Goal: Transaction & Acquisition: Purchase product/service

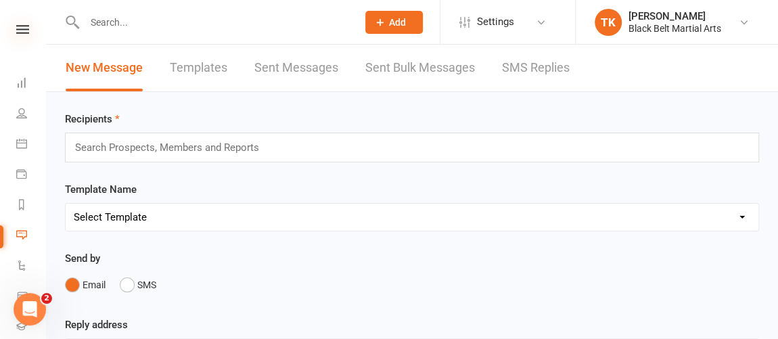
click at [17, 32] on icon at bounding box center [22, 29] width 13 height 9
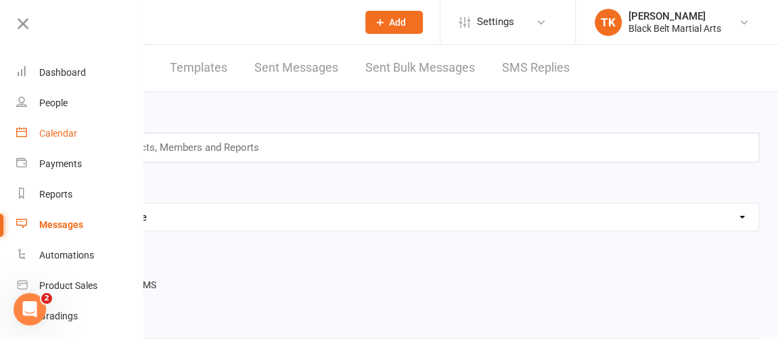
click at [70, 126] on link "Calendar" at bounding box center [80, 133] width 128 height 30
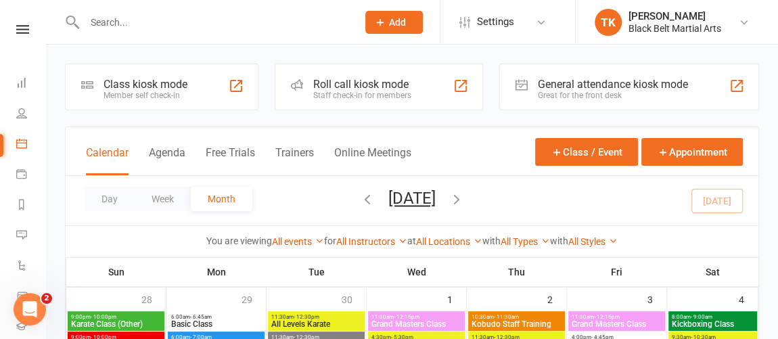
click at [416, 91] on div "Roll call kiosk mode Staff check-in for members" at bounding box center [379, 87] width 208 height 47
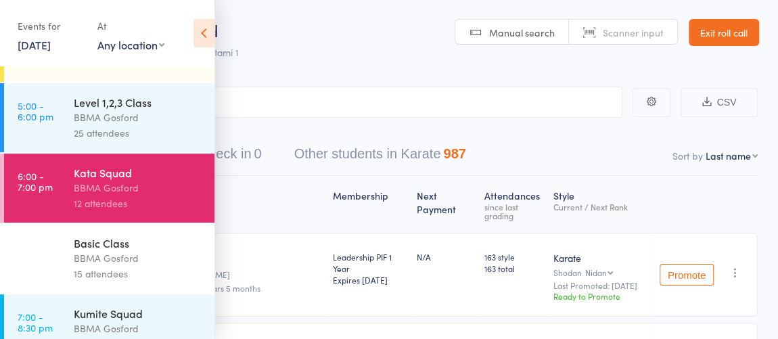
scroll to position [369, 0]
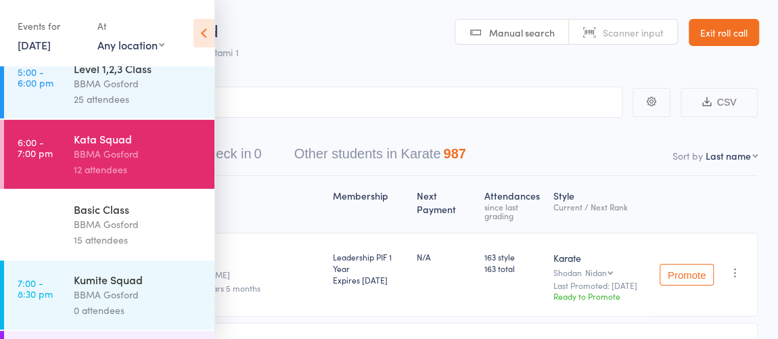
click at [123, 236] on div "15 attendees" at bounding box center [138, 240] width 129 height 16
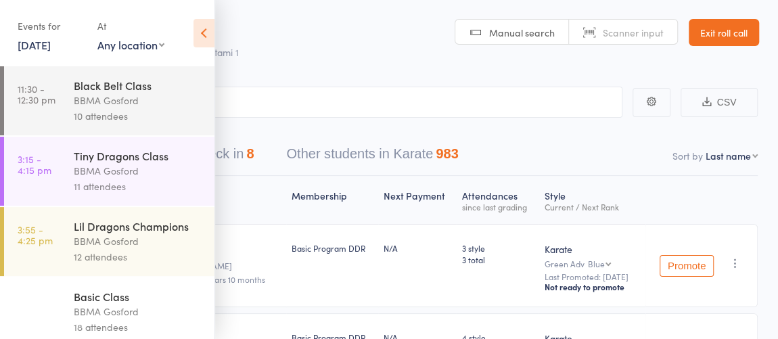
click at [200, 35] on icon at bounding box center [204, 33] width 21 height 28
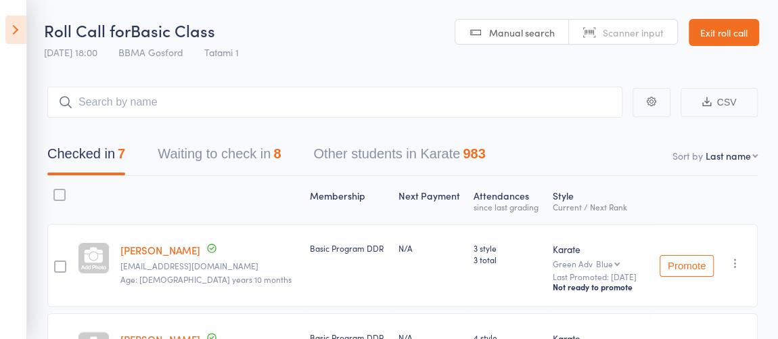
click at [236, 149] on button "Waiting to check in 8" at bounding box center [219, 157] width 123 height 36
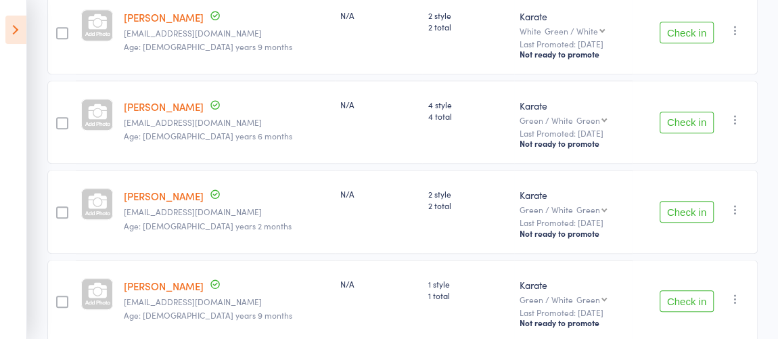
scroll to position [615, 0]
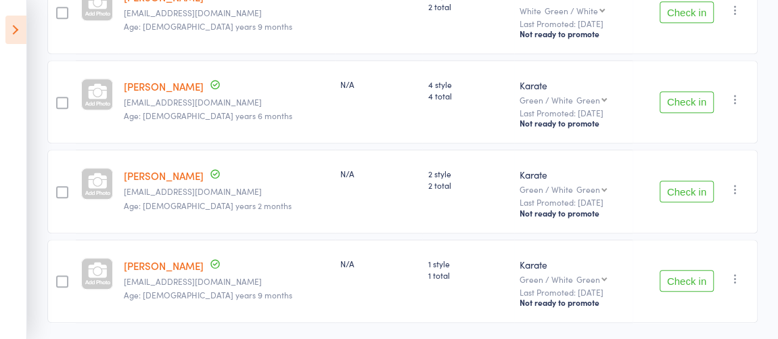
click at [688, 182] on button "Check in" at bounding box center [687, 192] width 54 height 22
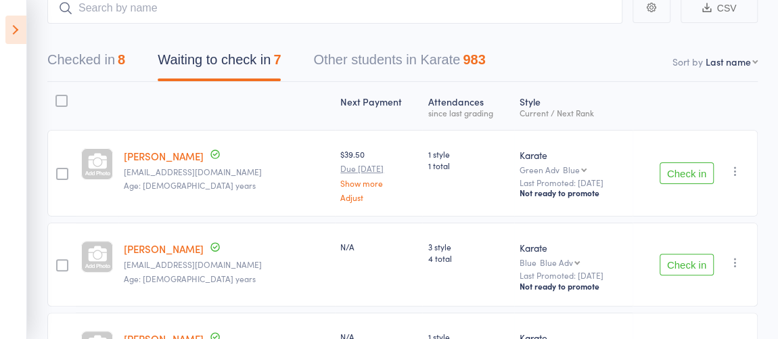
scroll to position [0, 0]
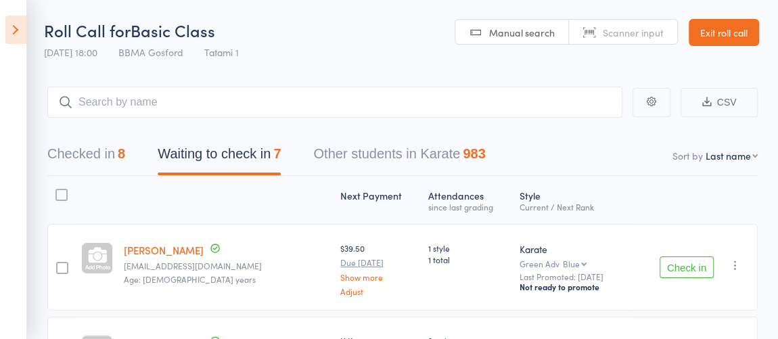
click at [125, 152] on div "8" at bounding box center [121, 153] width 7 height 15
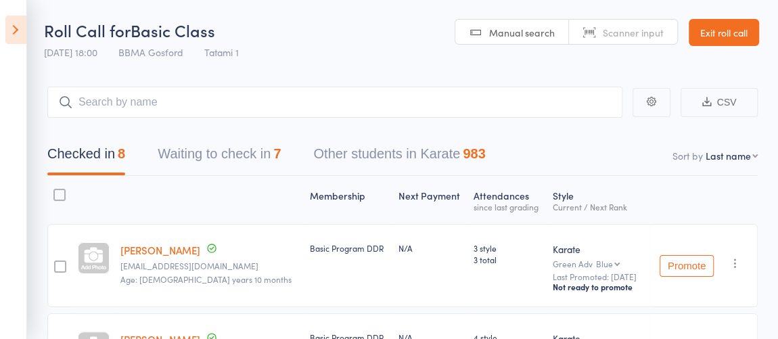
click at [205, 148] on button "Waiting to check in 7" at bounding box center [219, 157] width 123 height 36
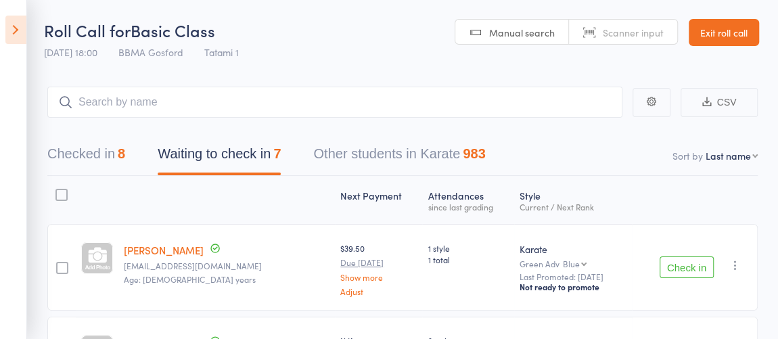
click at [15, 37] on icon at bounding box center [15, 30] width 21 height 28
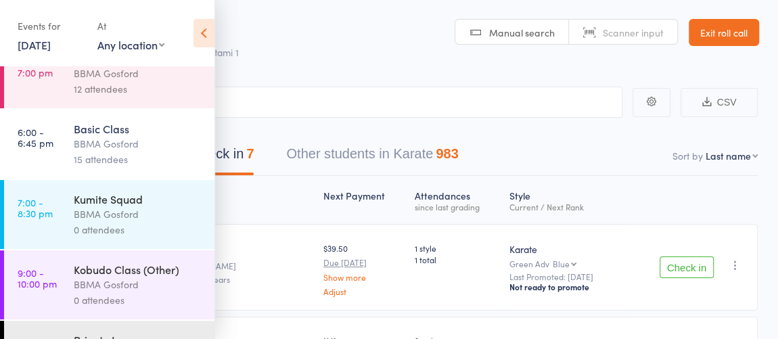
scroll to position [431, 0]
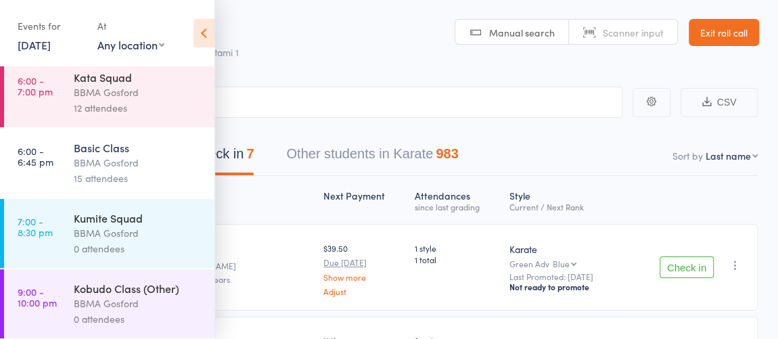
click at [120, 111] on div "12 attendees" at bounding box center [138, 108] width 129 height 16
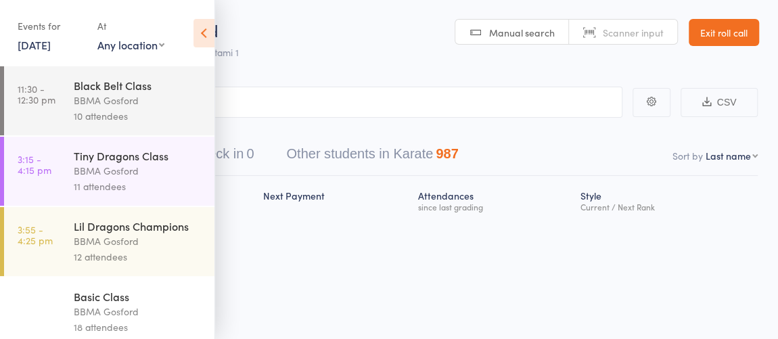
click at [204, 35] on icon at bounding box center [204, 33] width 21 height 28
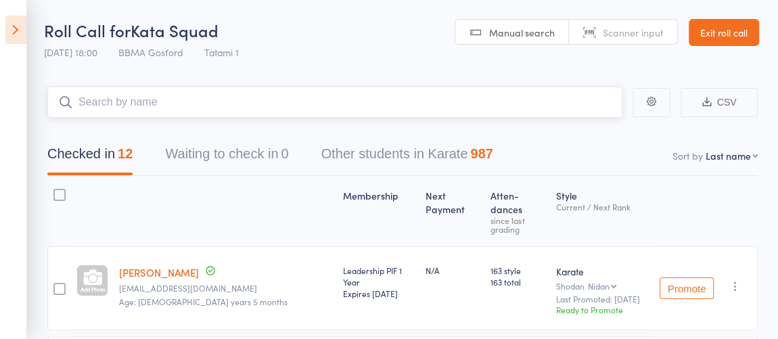
click at [250, 106] on input "search" at bounding box center [334, 102] width 575 height 31
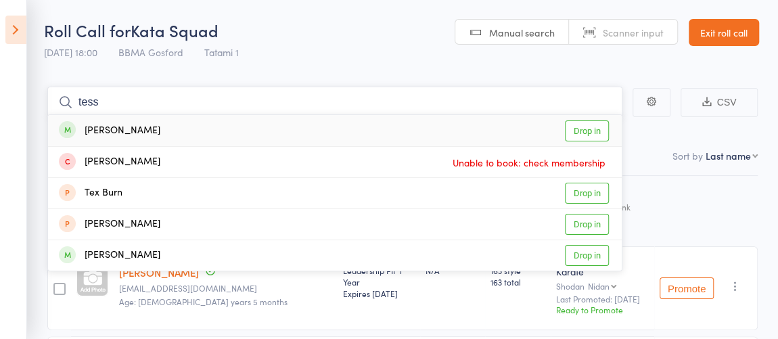
type input "tess"
click at [173, 123] on div "Tess Geraghty Drop in" at bounding box center [335, 130] width 574 height 31
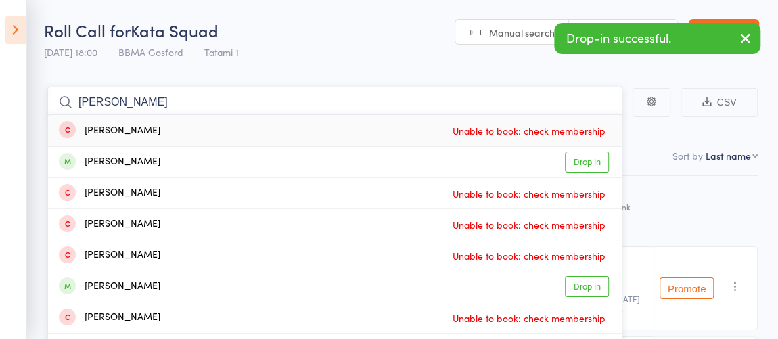
type input "martin pem"
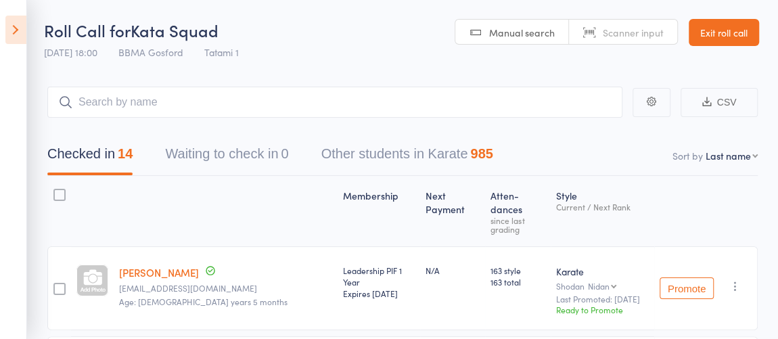
click at [720, 39] on link "Exit roll call" at bounding box center [724, 32] width 70 height 27
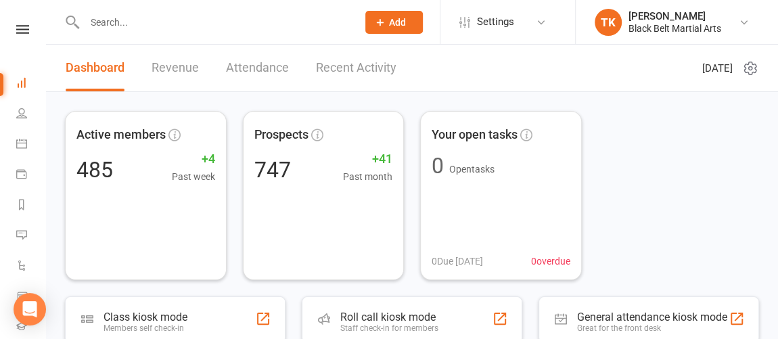
click at [163, 19] on input "text" at bounding box center [214, 22] width 267 height 19
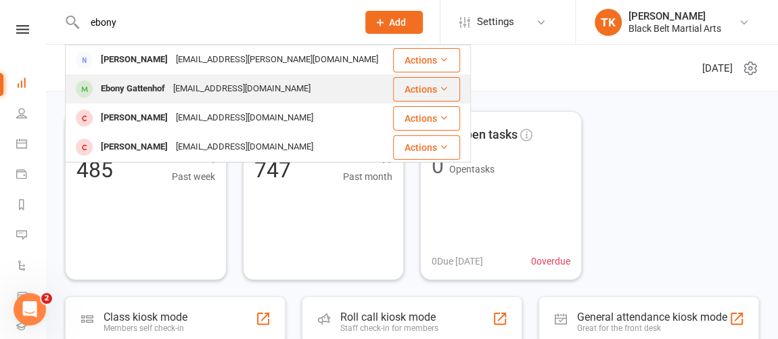
type input "ebony"
click at [204, 91] on div "ebonymaree86@gmail.com" at bounding box center [242, 89] width 146 height 20
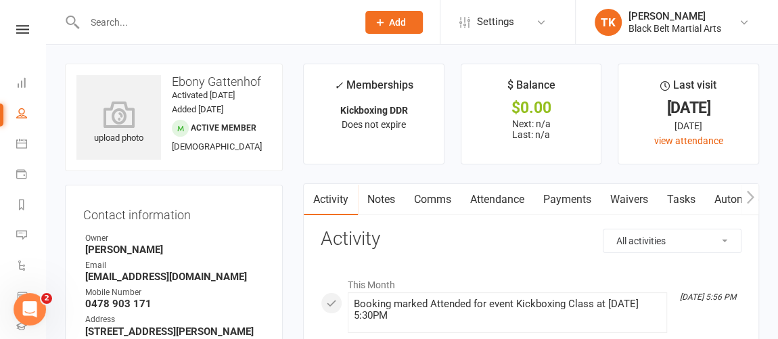
click at [124, 310] on strong "0478 903 171" at bounding box center [174, 304] width 179 height 12
copy render-form-field "0478 903 171"
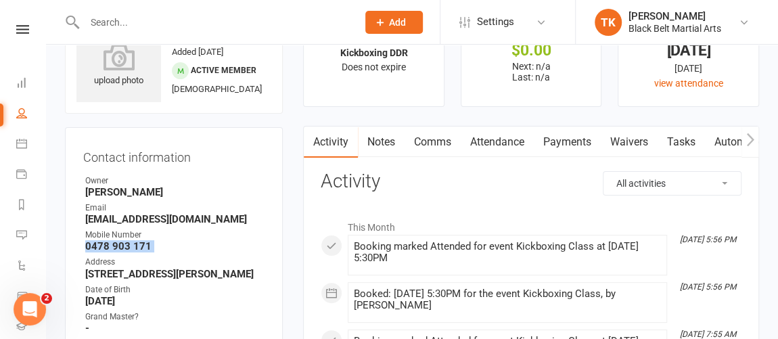
scroll to position [61, 0]
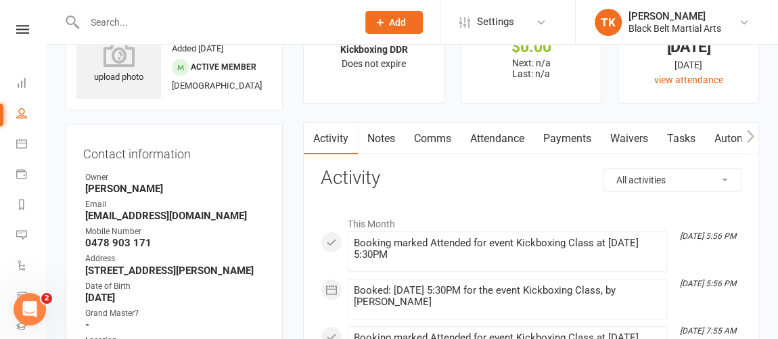
click at [123, 222] on strong "ebonymaree86@gmail.com" at bounding box center [174, 216] width 179 height 12
copy render-form-field "ebonymaree86@gmail.com"
click at [22, 142] on icon at bounding box center [21, 143] width 11 height 11
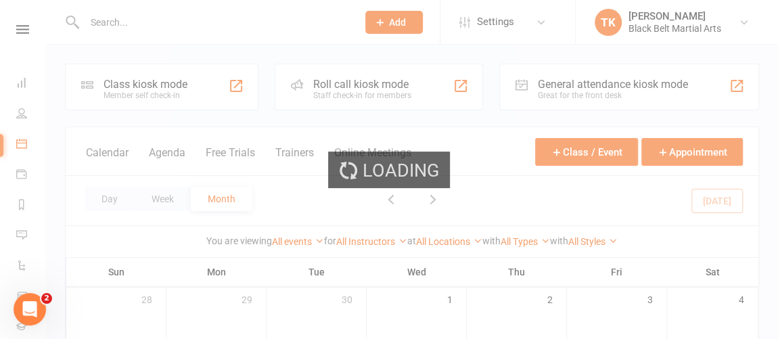
click at [340, 93] on div "Loading" at bounding box center [389, 169] width 778 height 339
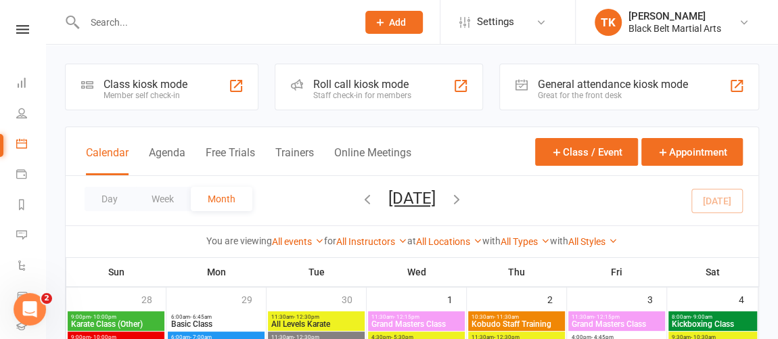
click at [351, 86] on div "Roll call kiosk mode" at bounding box center [362, 84] width 98 height 13
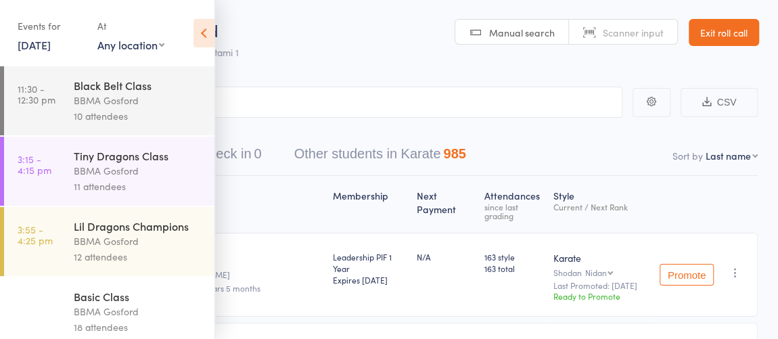
click at [205, 39] on icon at bounding box center [204, 33] width 21 height 28
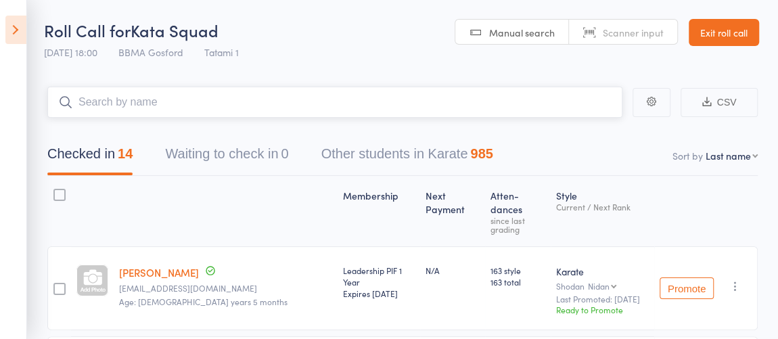
click at [198, 99] on input "search" at bounding box center [334, 102] width 575 height 31
type input "sean"
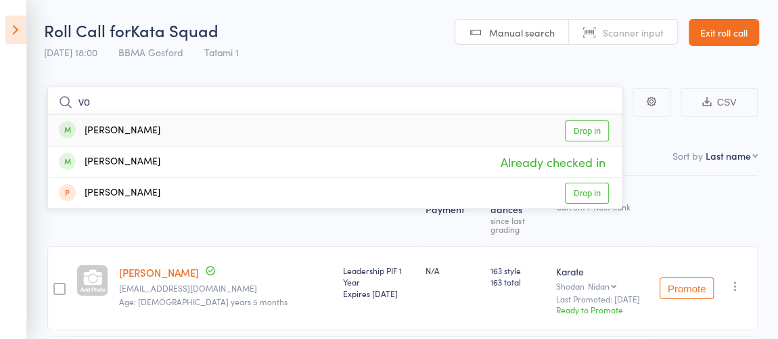
type input "v"
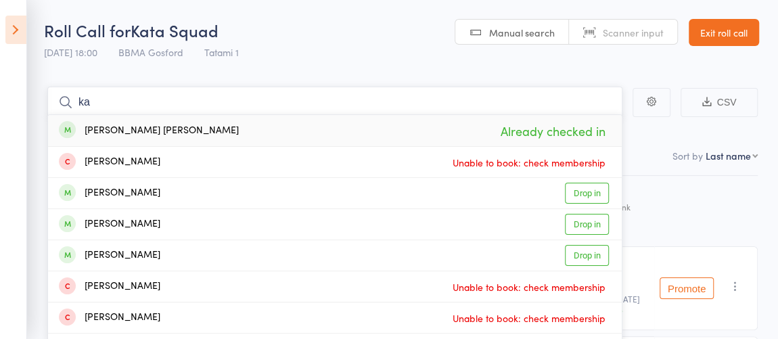
type input "k"
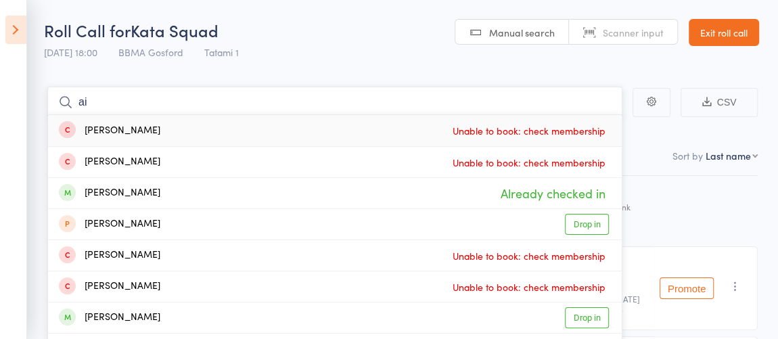
type input "a"
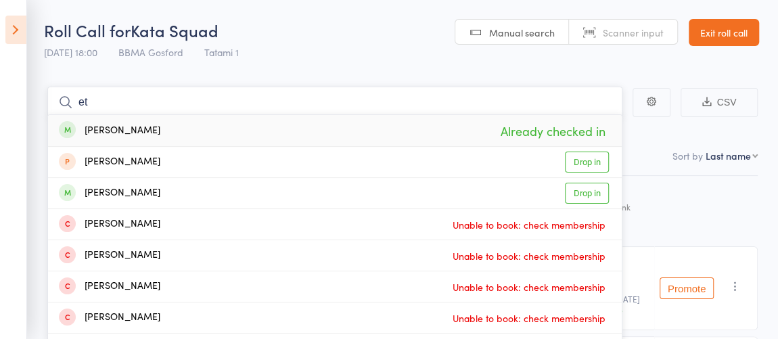
type input "e"
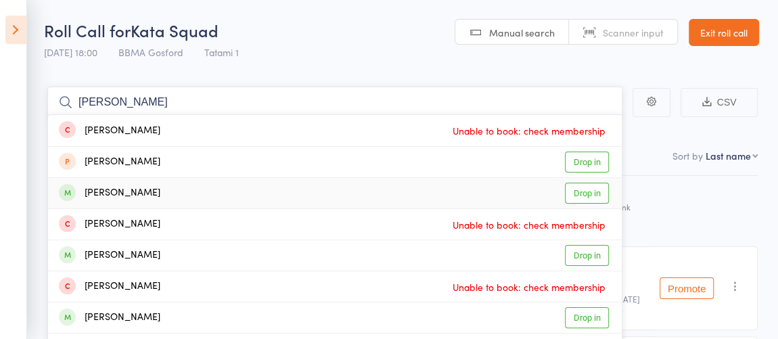
type input "ella"
click at [456, 185] on div "Ella Jenkin Drop in" at bounding box center [335, 193] width 574 height 30
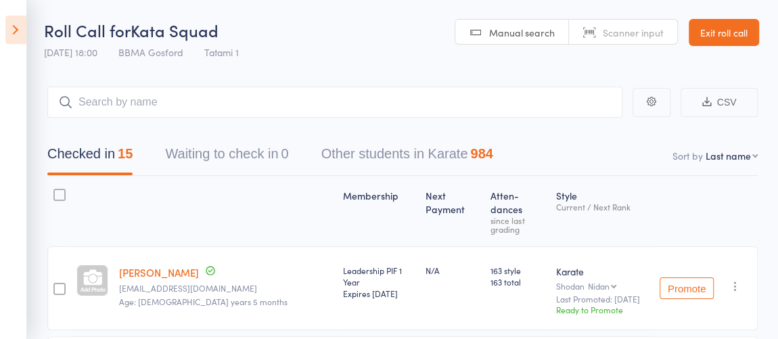
click at [18, 26] on icon at bounding box center [15, 30] width 21 height 28
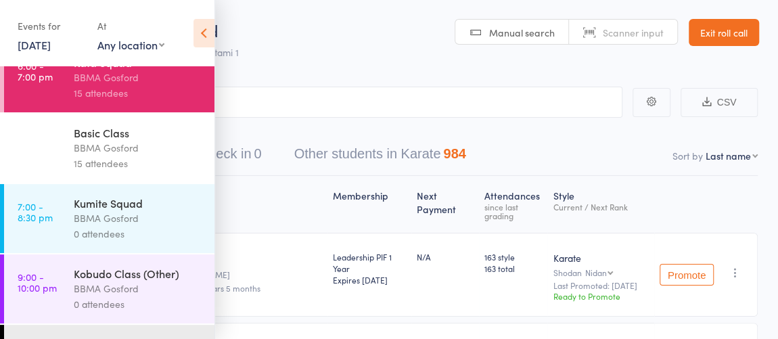
scroll to position [492, 0]
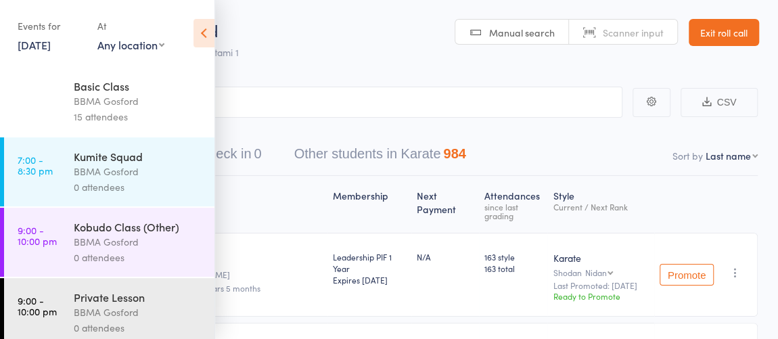
click at [116, 109] on div "BBMA Gosford" at bounding box center [138, 101] width 129 height 16
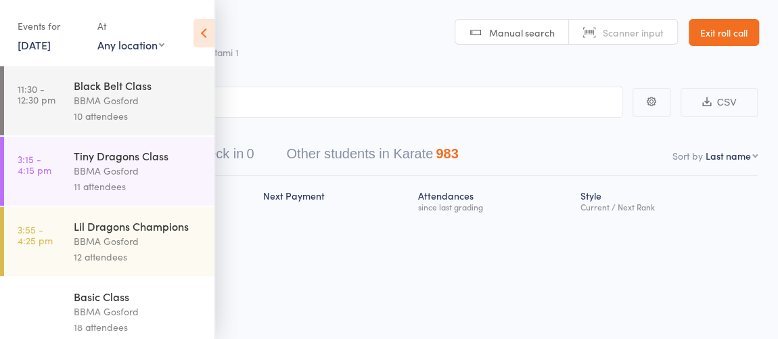
drag, startPoint x: 196, startPoint y: 40, endPoint x: 215, endPoint y: 50, distance: 21.5
click at [196, 40] on icon at bounding box center [204, 33] width 21 height 28
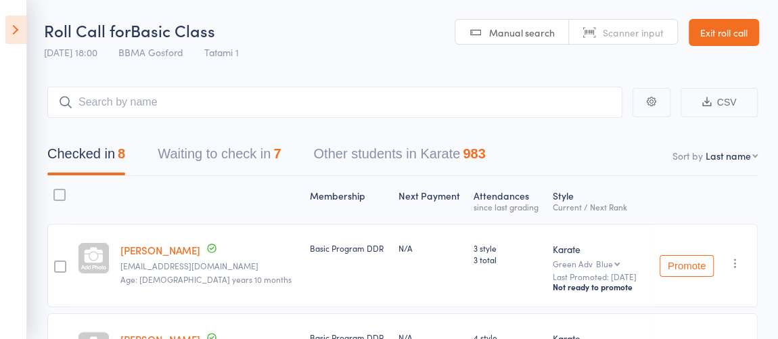
click at [18, 45] on aside "Events for 14 Oct, 2025 14 Oct, 2025 October 2025 Sun Mon Tue Wed Thu Fri Sat 4…" at bounding box center [13, 169] width 27 height 339
click at [23, 37] on icon at bounding box center [15, 30] width 21 height 28
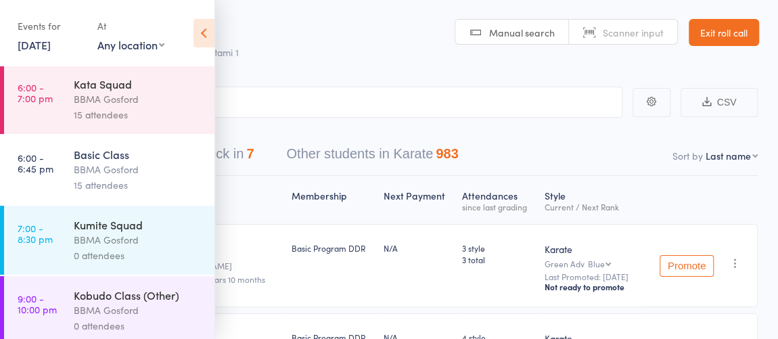
scroll to position [431, 0]
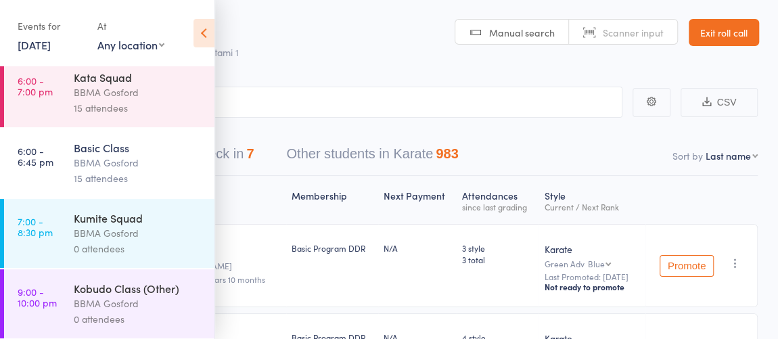
click at [139, 247] on div "0 attendees" at bounding box center [138, 249] width 129 height 16
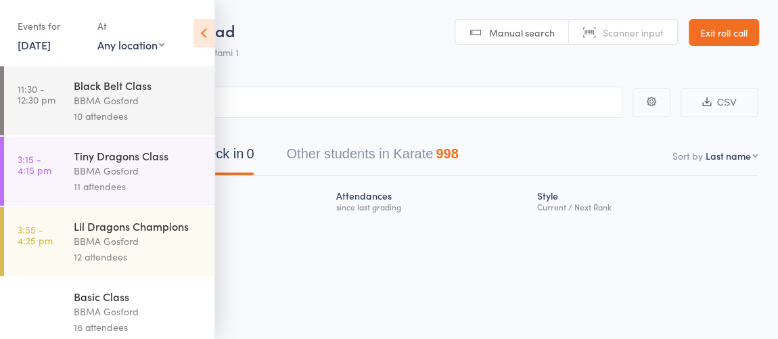
click at [205, 32] on icon at bounding box center [204, 33] width 21 height 28
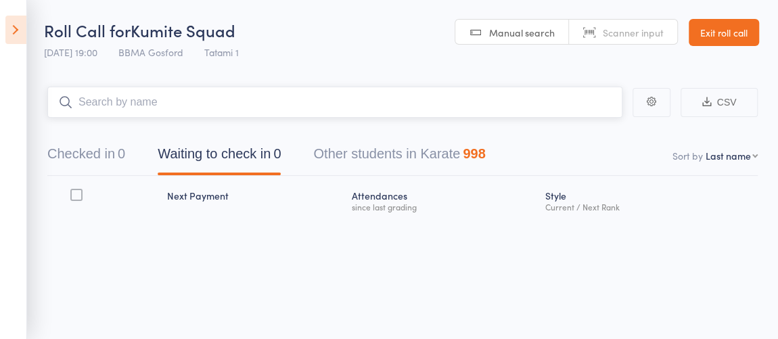
click at [223, 89] on input "search" at bounding box center [334, 102] width 575 height 31
type input "trevor"
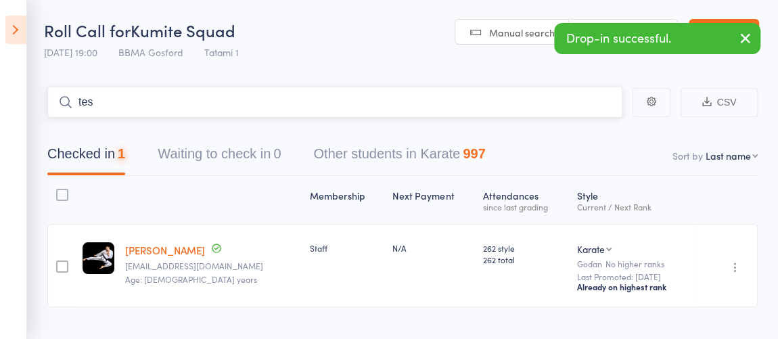
type input "tess"
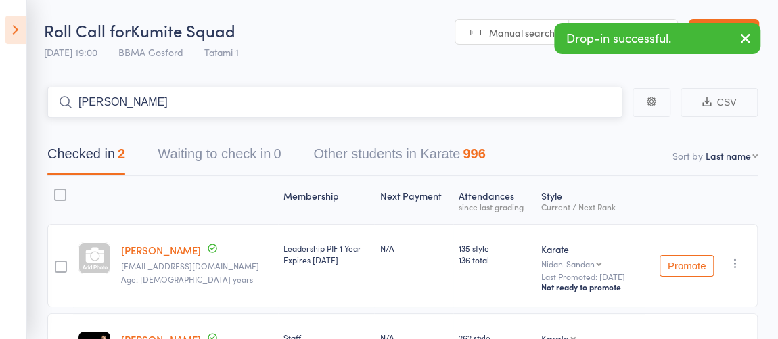
type input "valentina"
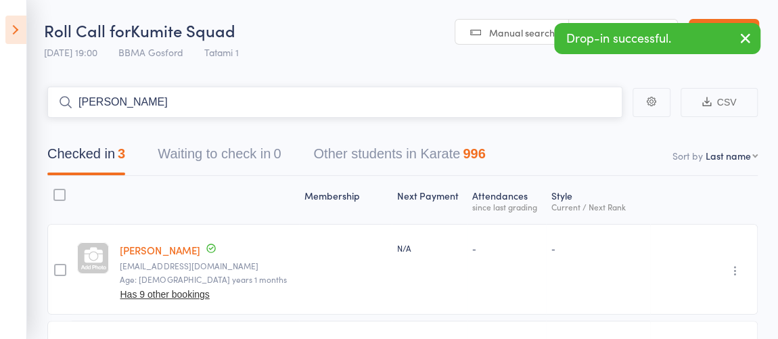
type input "leon"
type input "hudson"
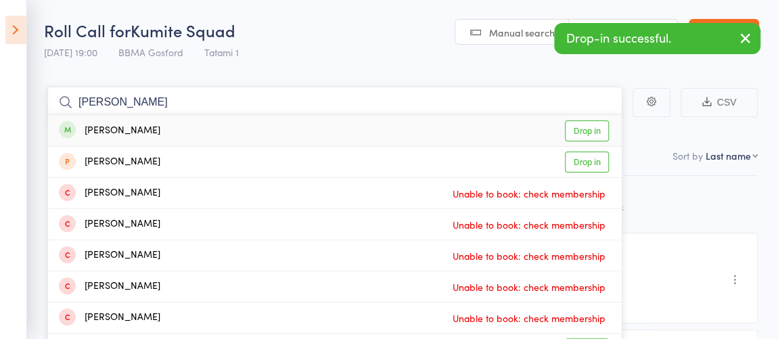
type input "ethan mcl"
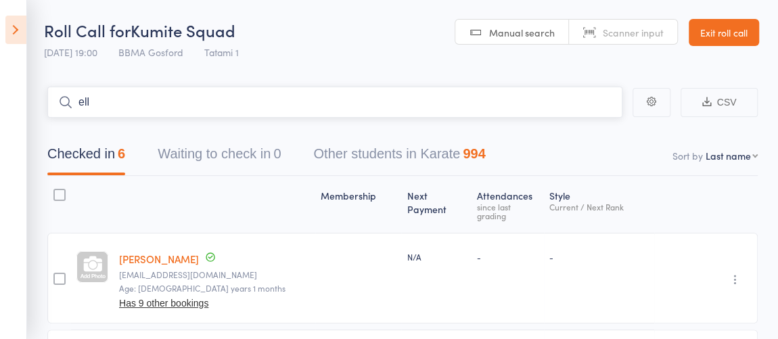
type input "ella"
type input "mia"
click at [233, 102] on input "search" at bounding box center [334, 102] width 575 height 31
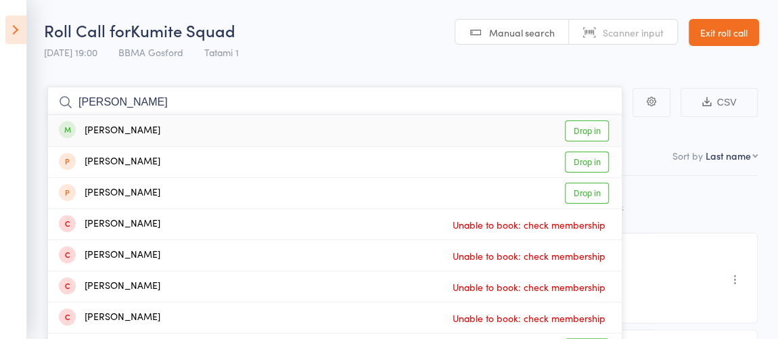
type input "thomas pear"
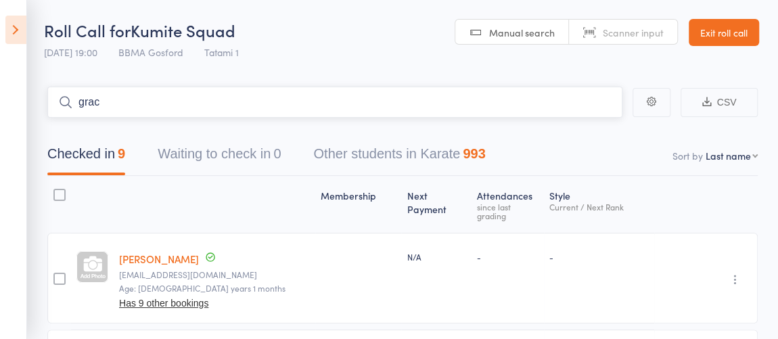
type input "grace"
click at [708, 25] on link "Exit roll call" at bounding box center [724, 32] width 70 height 27
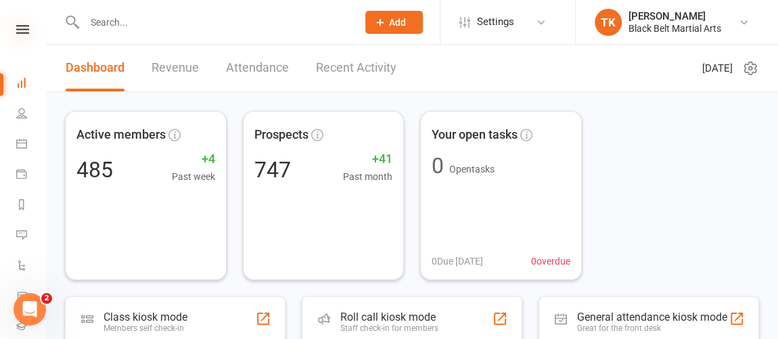
click at [20, 32] on icon at bounding box center [22, 29] width 13 height 9
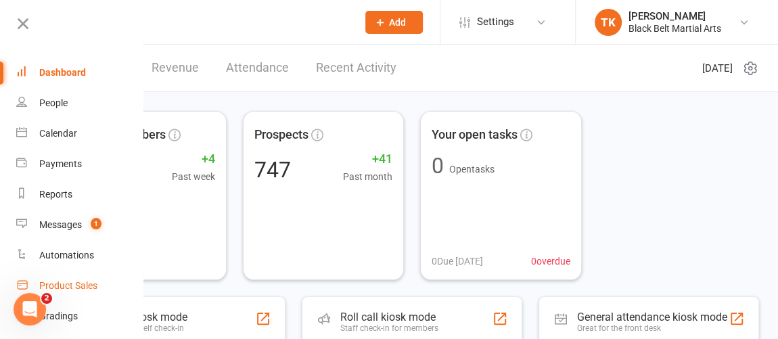
click at [80, 282] on div "Product Sales" at bounding box center [68, 285] width 58 height 11
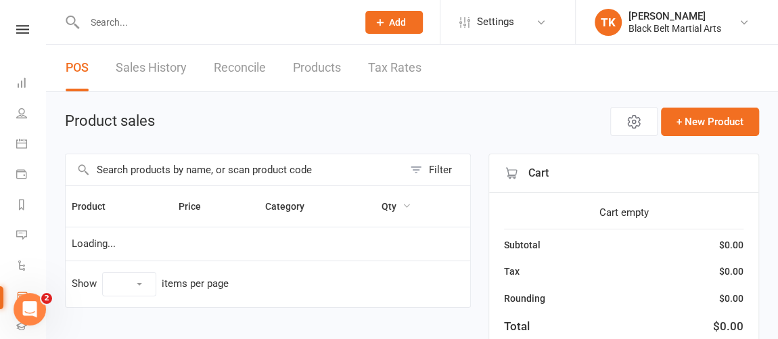
select select "10"
click at [284, 173] on input "text" at bounding box center [235, 169] width 338 height 31
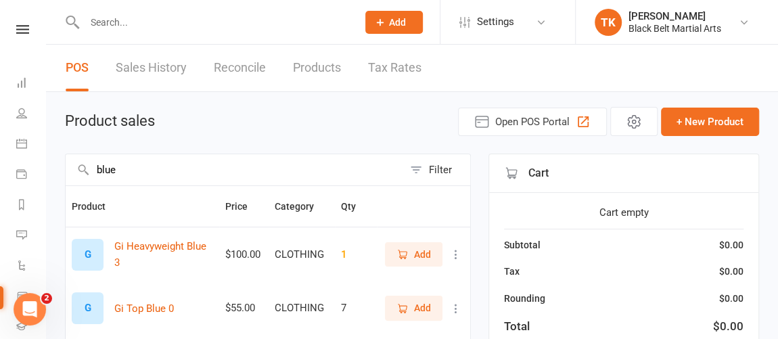
type input "blue"
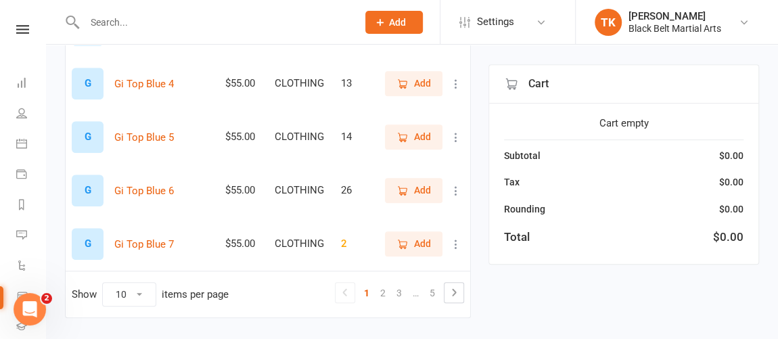
scroll to position [525, 0]
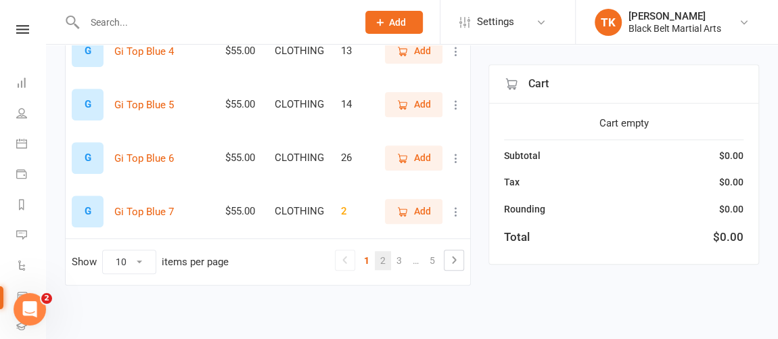
click at [387, 262] on link "2" at bounding box center [383, 260] width 16 height 19
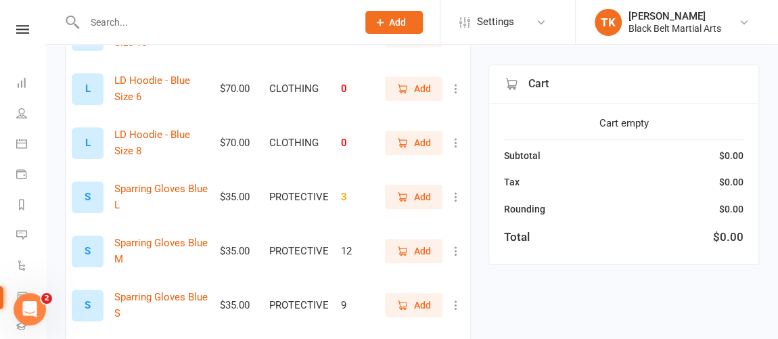
scroll to position [532, 0]
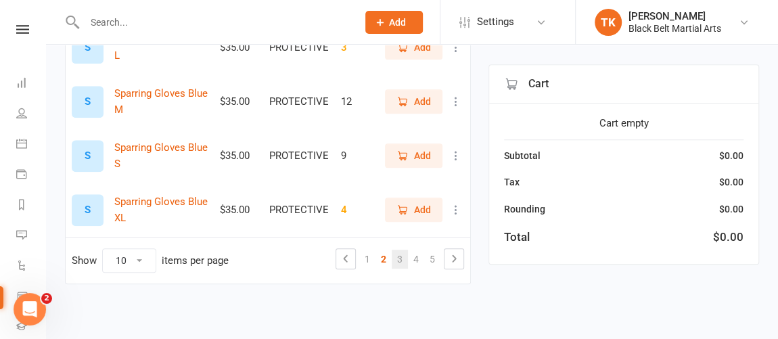
click at [395, 252] on link "3" at bounding box center [400, 259] width 16 height 19
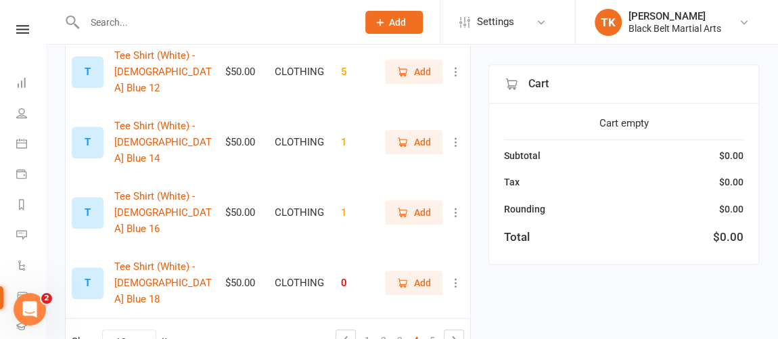
click at [412, 135] on span "Add" at bounding box center [414, 142] width 35 height 15
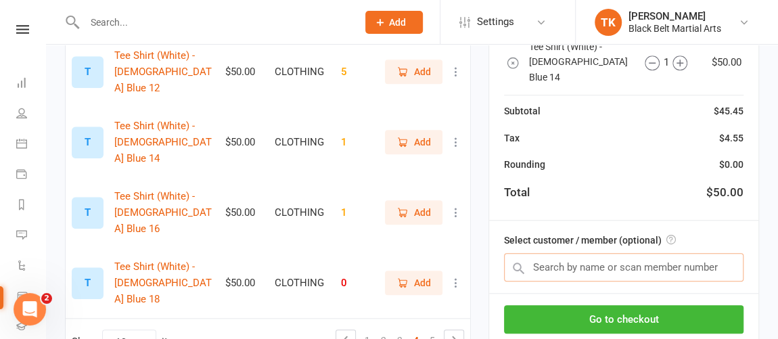
click at [584, 253] on input "text" at bounding box center [624, 267] width 240 height 28
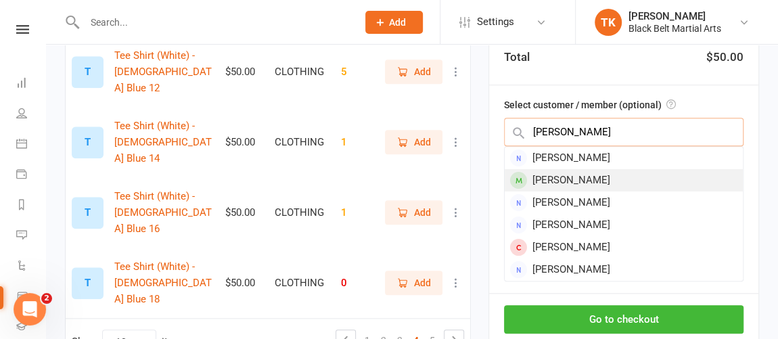
type input "lisa"
click at [591, 169] on div "Lisa Schrei" at bounding box center [624, 180] width 238 height 22
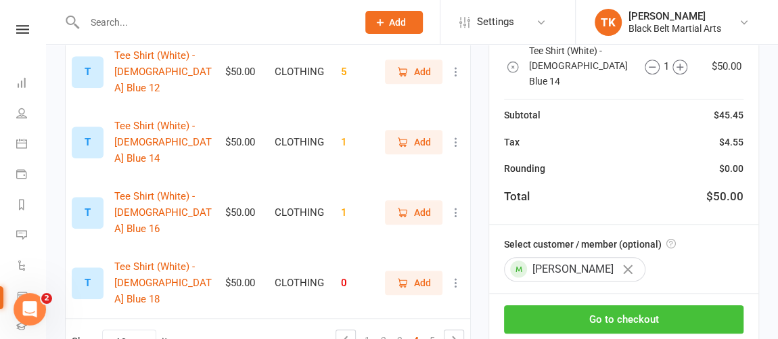
click at [674, 305] on button "Go to checkout" at bounding box center [624, 319] width 240 height 28
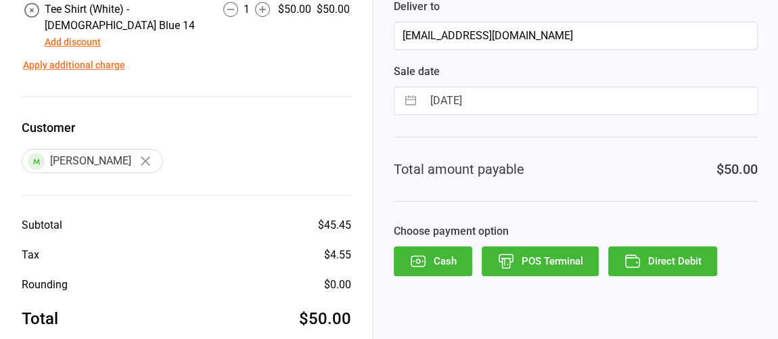
scroll to position [144, 0]
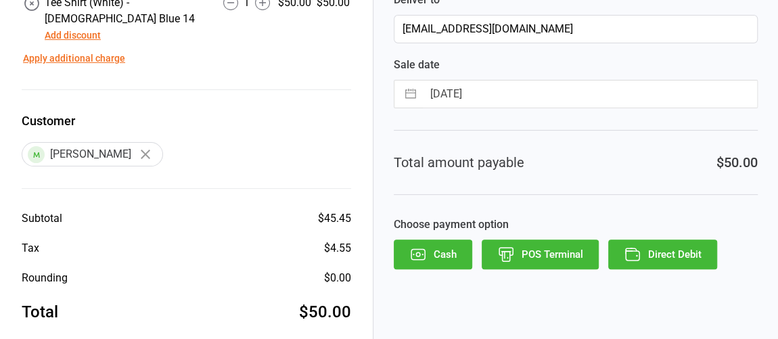
click at [571, 246] on button "POS Terminal" at bounding box center [540, 255] width 117 height 30
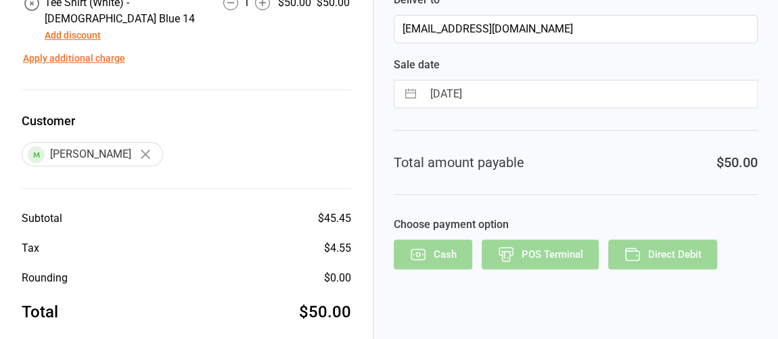
scroll to position [105, 0]
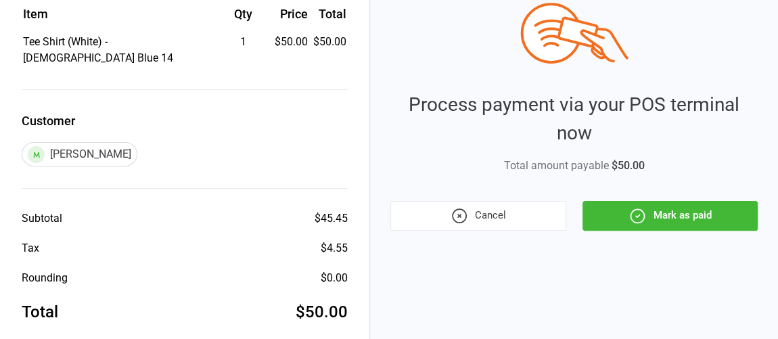
click at [646, 208] on button "Mark as paid" at bounding box center [670, 216] width 175 height 30
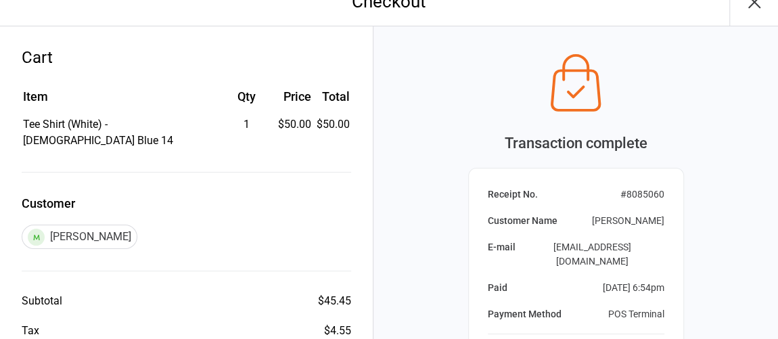
scroll to position [0, 0]
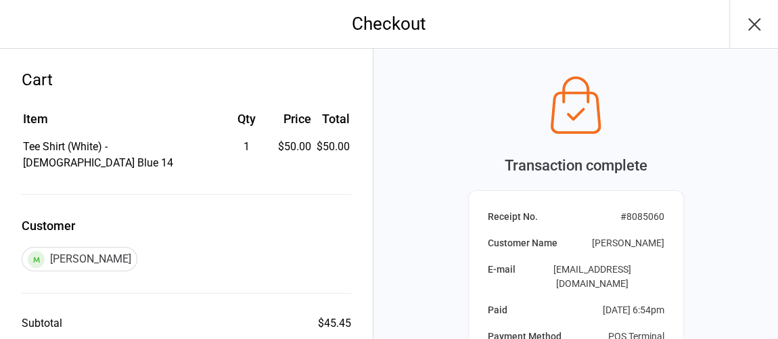
click at [747, 26] on icon "button" at bounding box center [755, 25] width 22 height 22
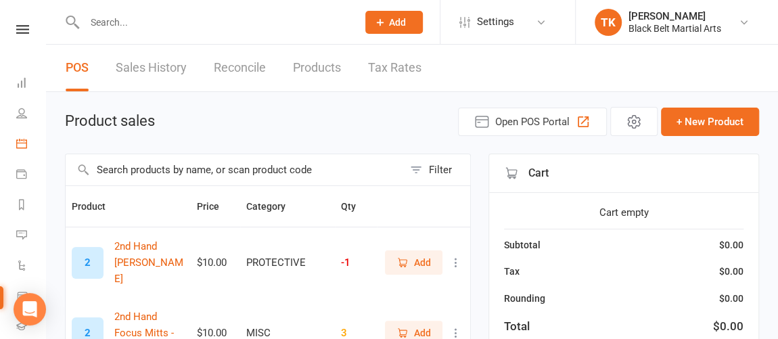
click at [27, 141] on link "Calendar" at bounding box center [31, 145] width 30 height 30
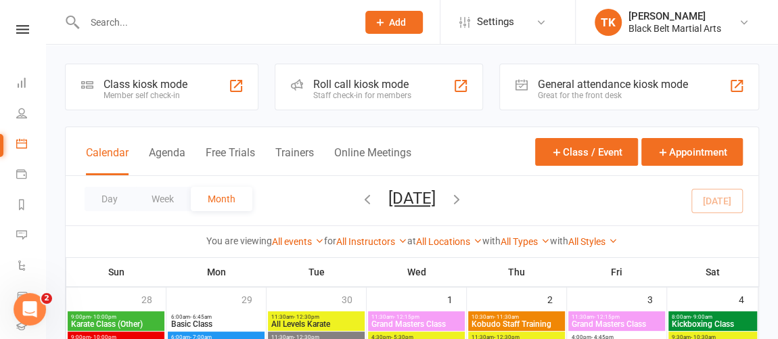
click at [389, 92] on div "Staff check-in for members" at bounding box center [362, 95] width 98 height 9
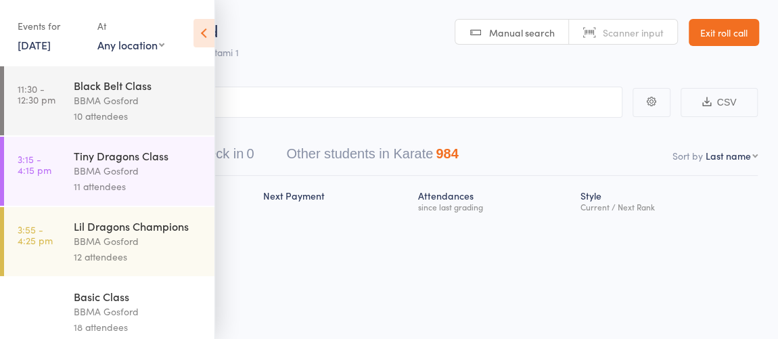
click at [194, 27] on icon at bounding box center [204, 33] width 21 height 28
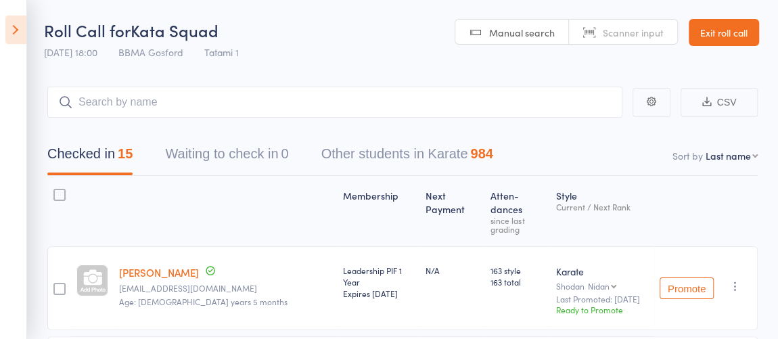
click at [18, 38] on icon at bounding box center [15, 30] width 21 height 28
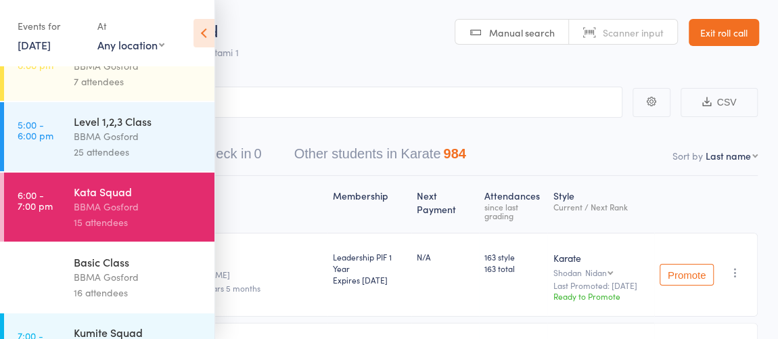
scroll to position [369, 0]
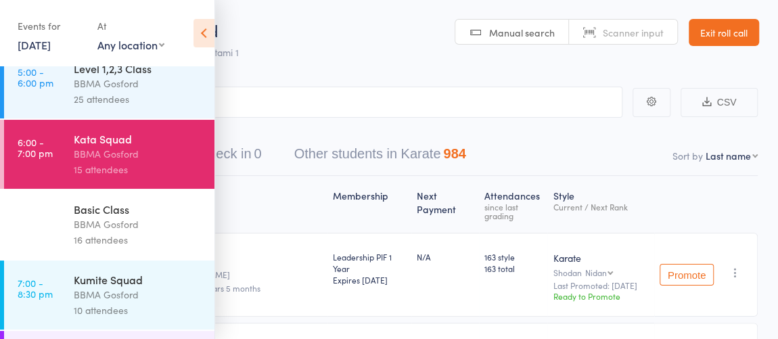
click at [141, 296] on div "BBMA Gosford" at bounding box center [138, 295] width 129 height 16
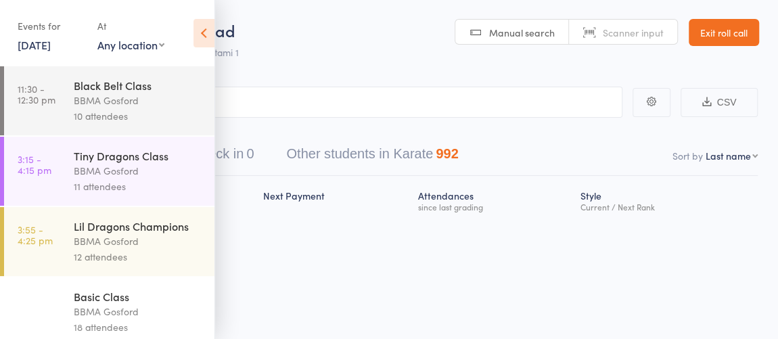
click at [200, 30] on icon at bounding box center [204, 33] width 21 height 28
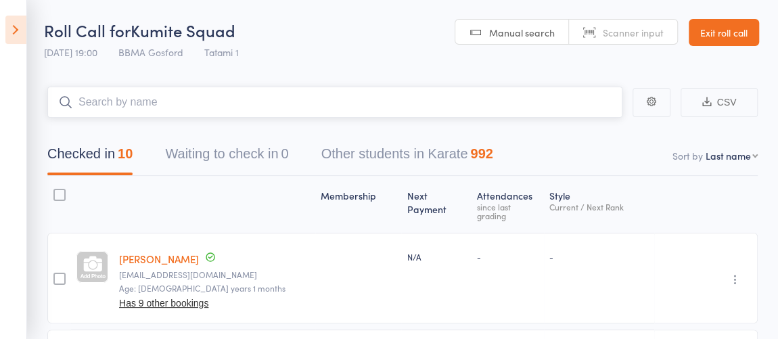
click at [227, 104] on input "search" at bounding box center [334, 102] width 575 height 31
type input "[PERSON_NAME]"
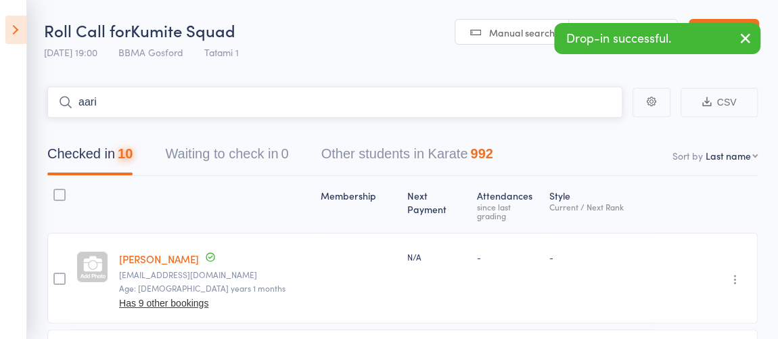
type input "[PERSON_NAME]"
type input "lita"
type input "april"
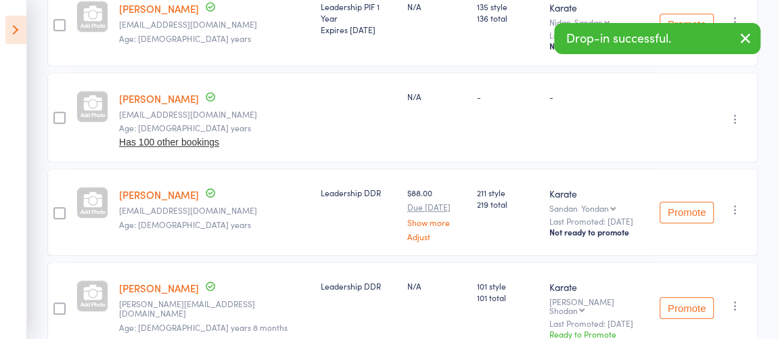
scroll to position [431, 0]
